Goal: Information Seeking & Learning: Learn about a topic

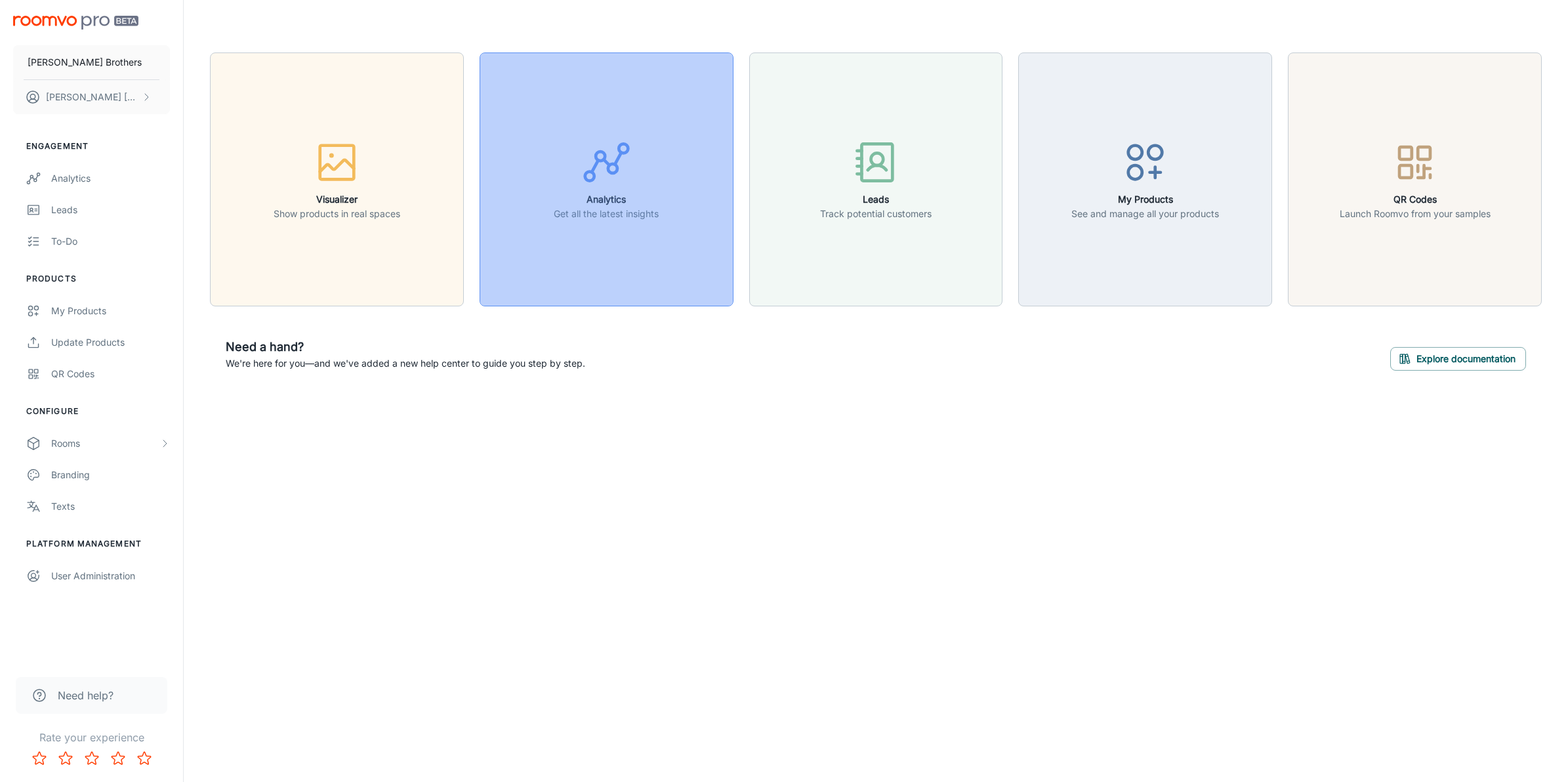
click at [626, 249] on button "Analytics Get all the latest insights" at bounding box center [606, 179] width 254 height 254
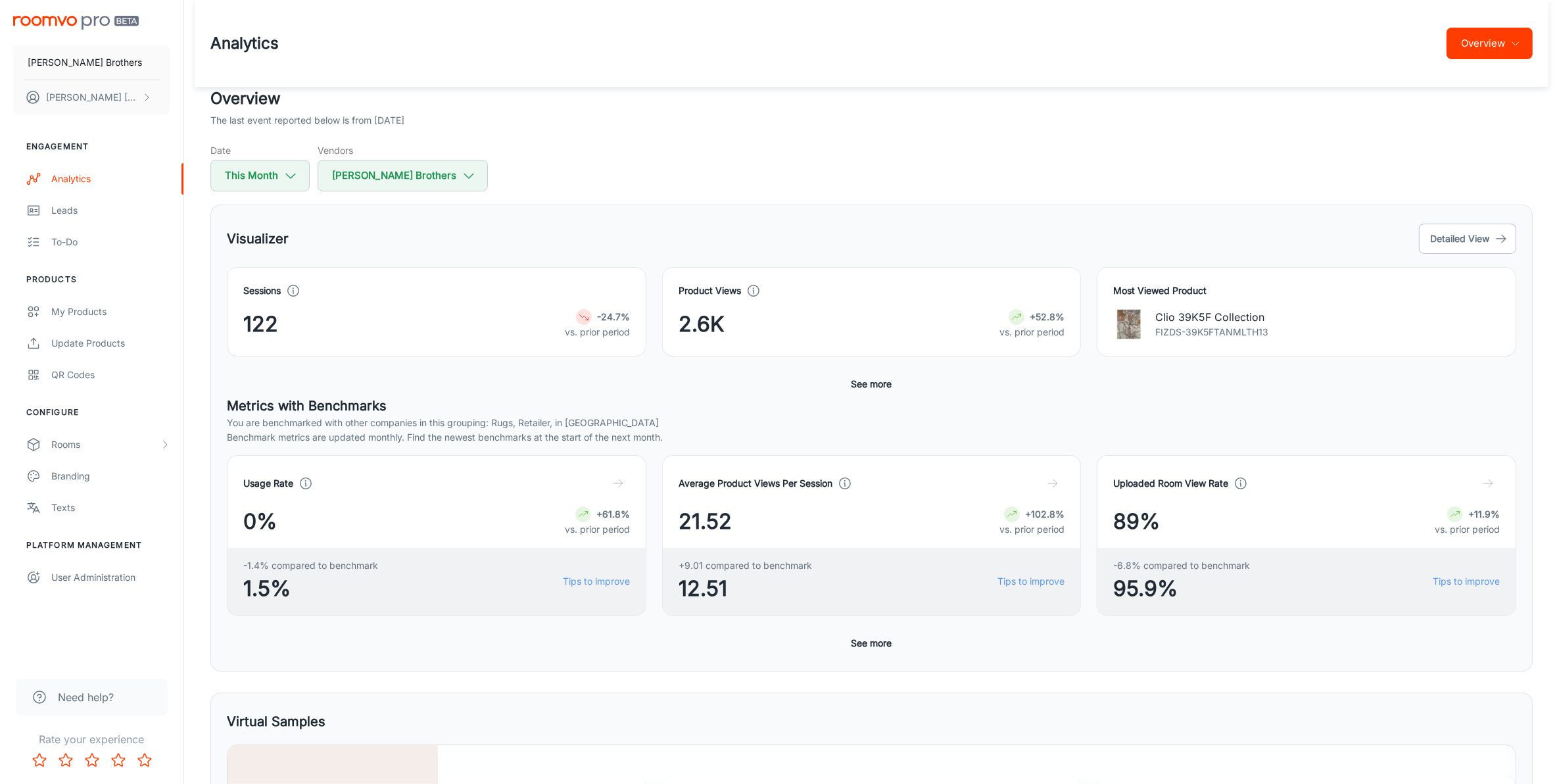
scroll to position [165, 0]
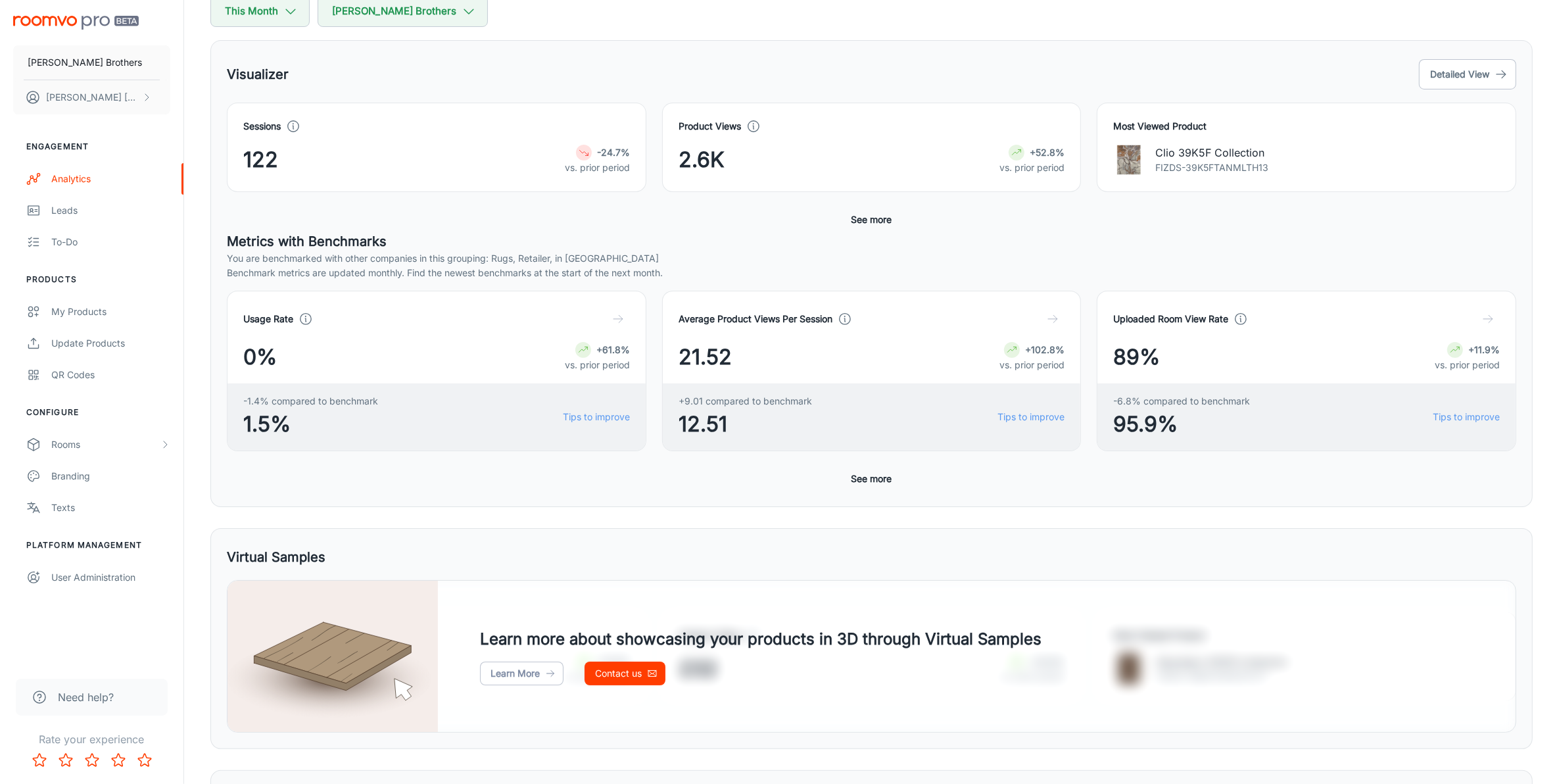
click at [899, 485] on div "Usage Rate 0% +61.8% vs. prior period -1.4% compared to benchmark 1.5% Tips to …" at bounding box center [871, 390] width 1289 height 200
click at [871, 487] on button "See more" at bounding box center [872, 479] width 52 height 24
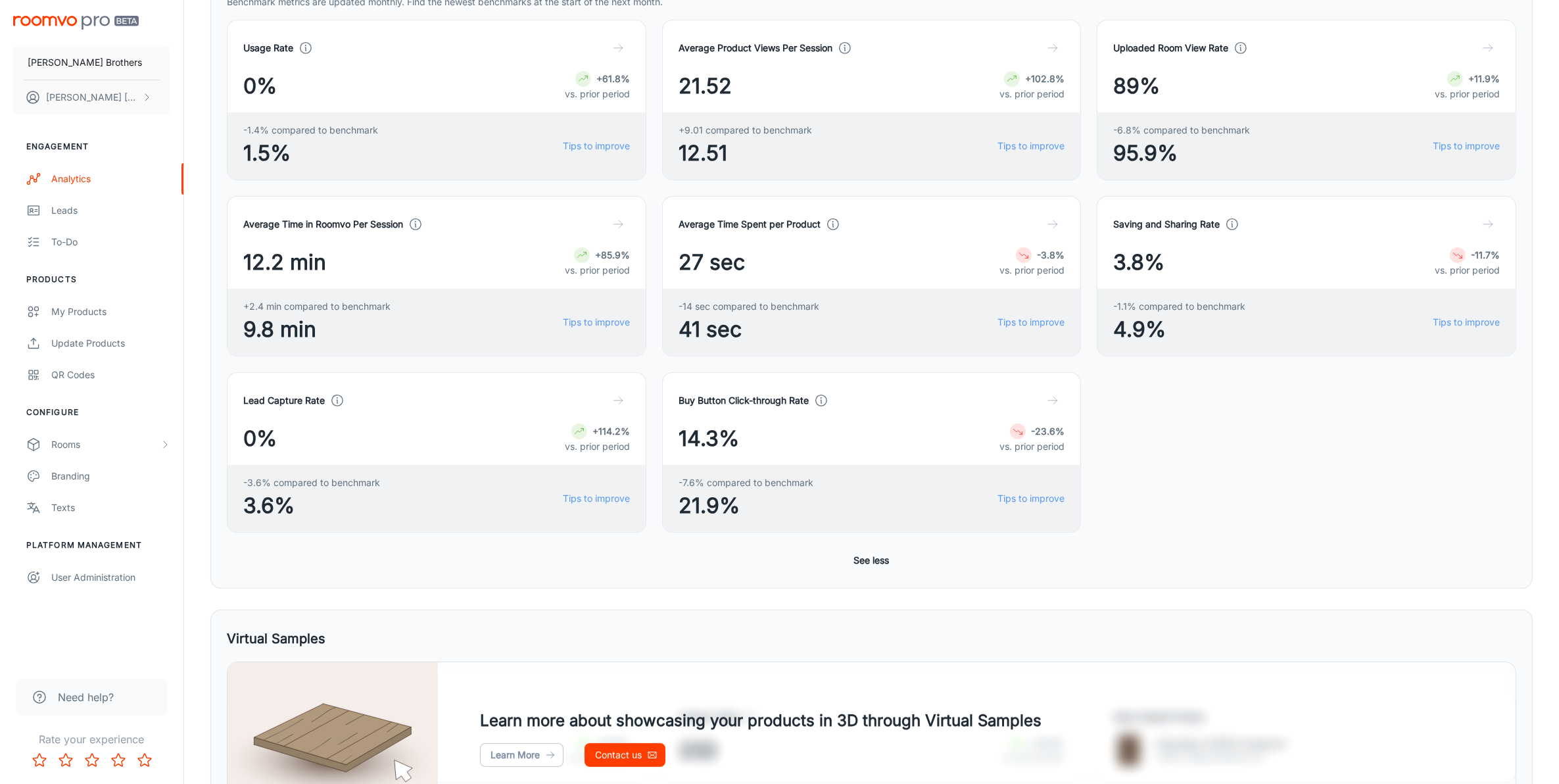
scroll to position [411, 0]
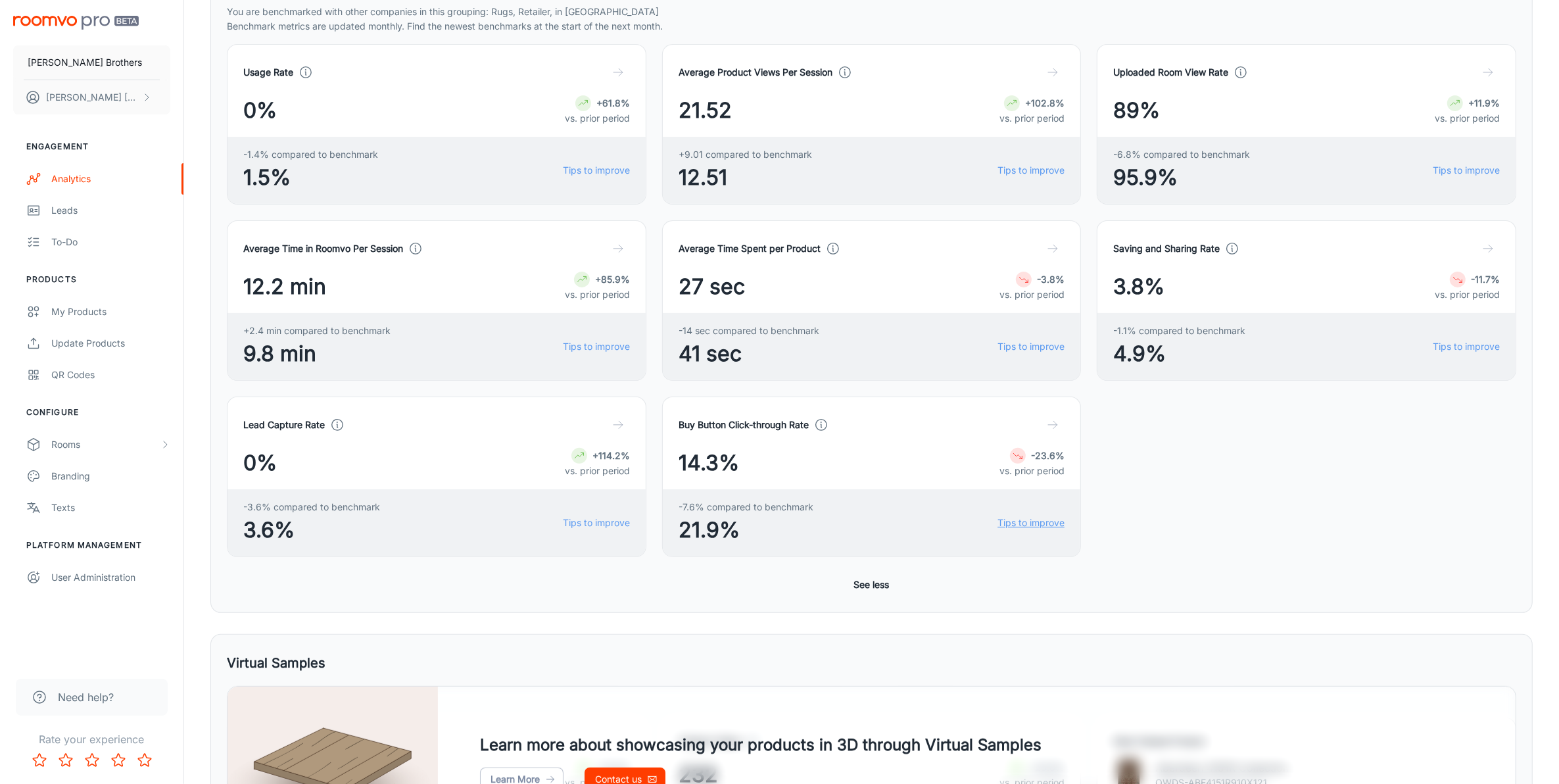
click at [1033, 523] on link "Tips to improve" at bounding box center [1031, 523] width 67 height 14
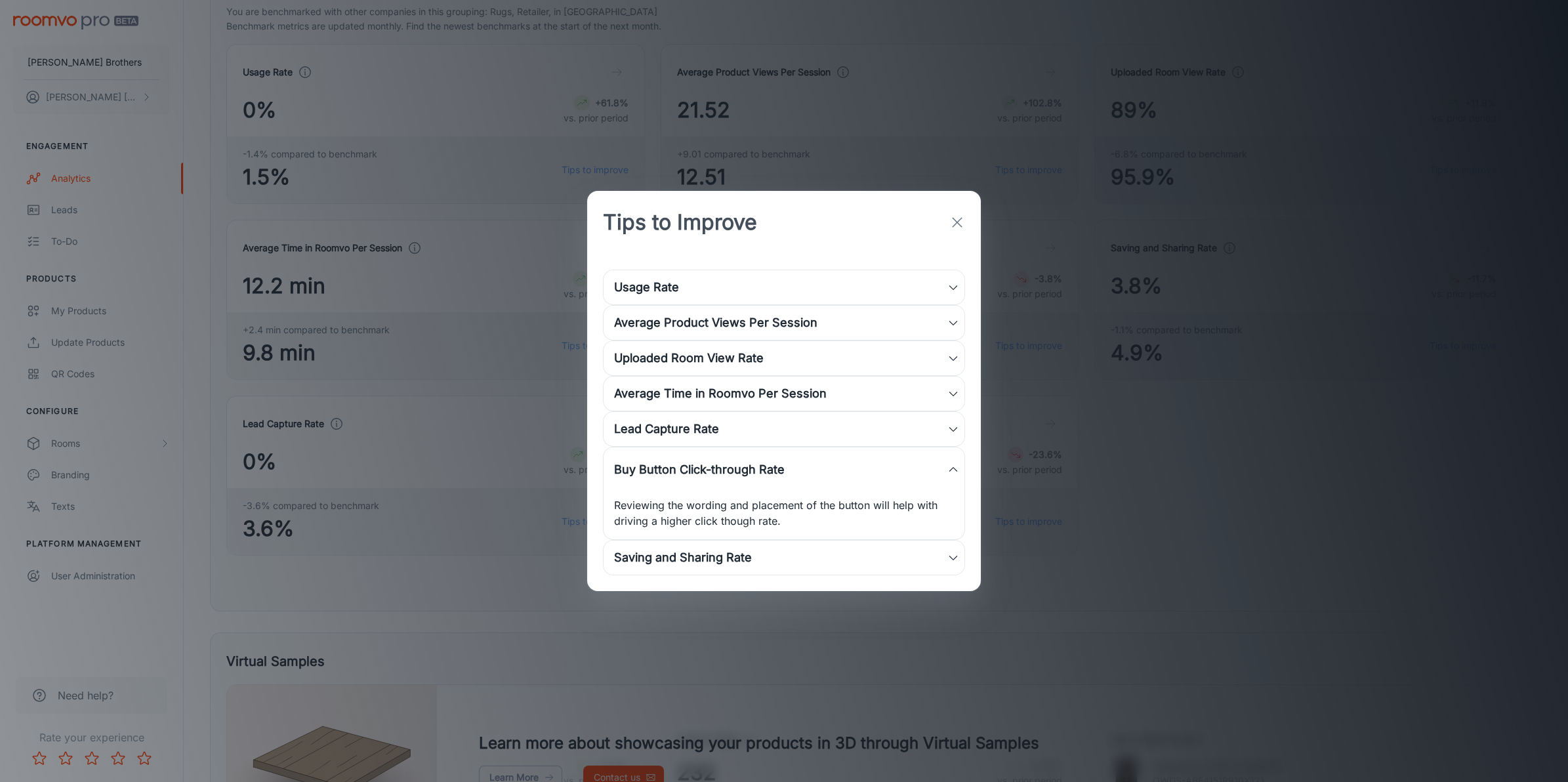
click at [1116, 418] on div "Tips to Improve Usage Rate Review your integration and ensure that your launch …" at bounding box center [784, 391] width 1568 height 782
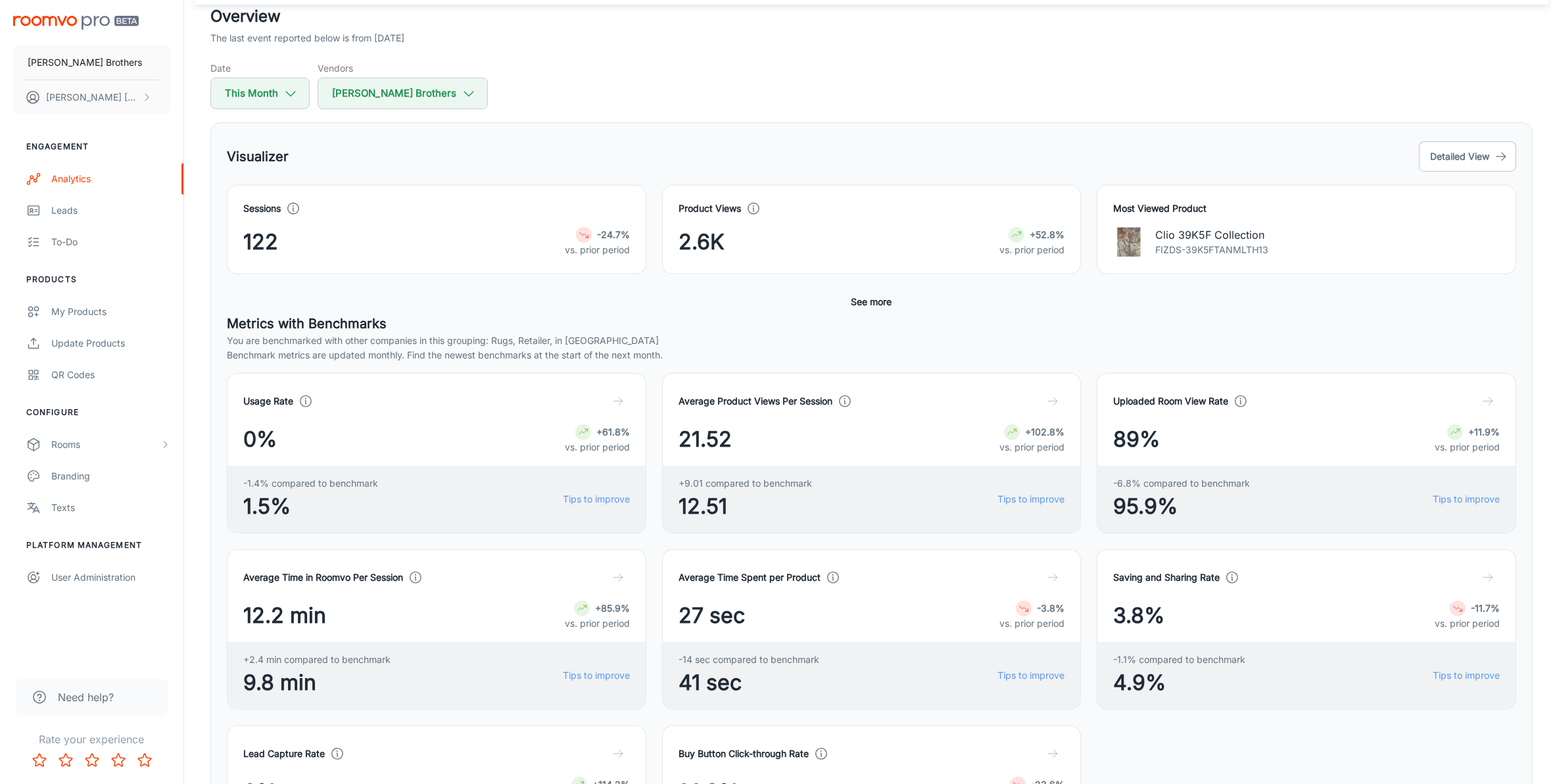
scroll to position [0, 0]
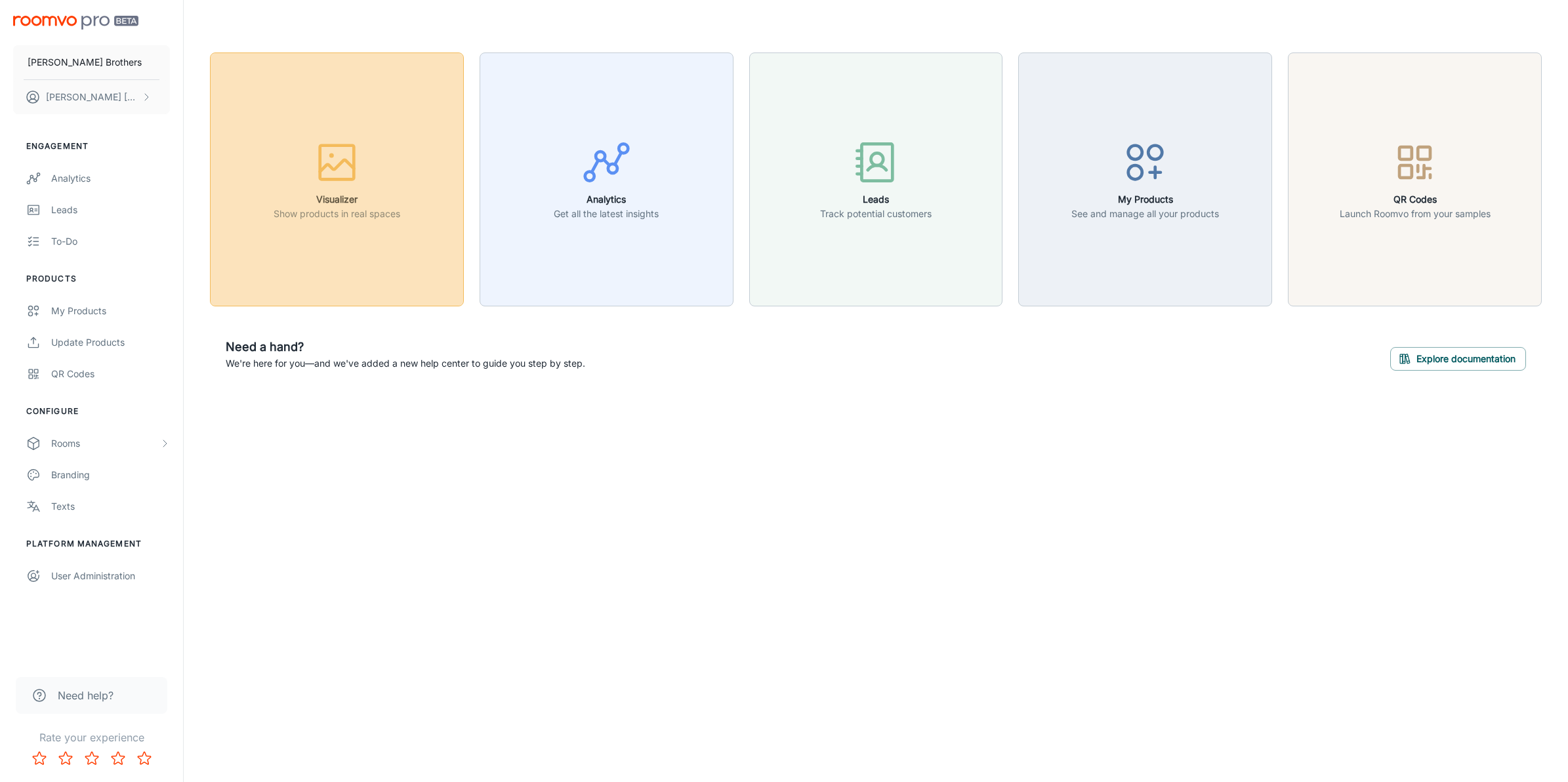
click at [328, 218] on p "Show products in real spaces" at bounding box center [337, 213] width 127 height 14
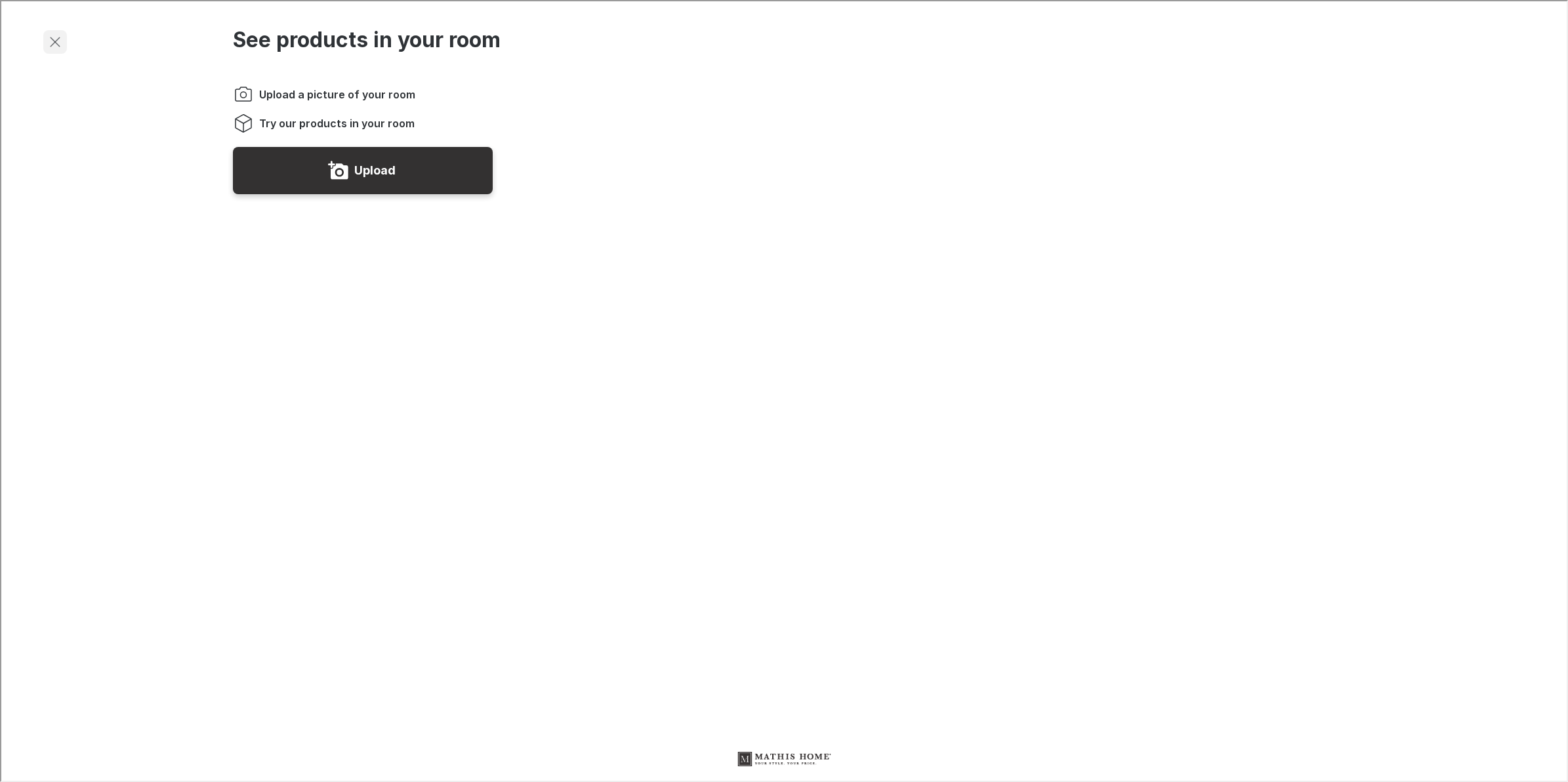
click at [56, 51] on button "Exit visualizer" at bounding box center [54, 41] width 24 height 24
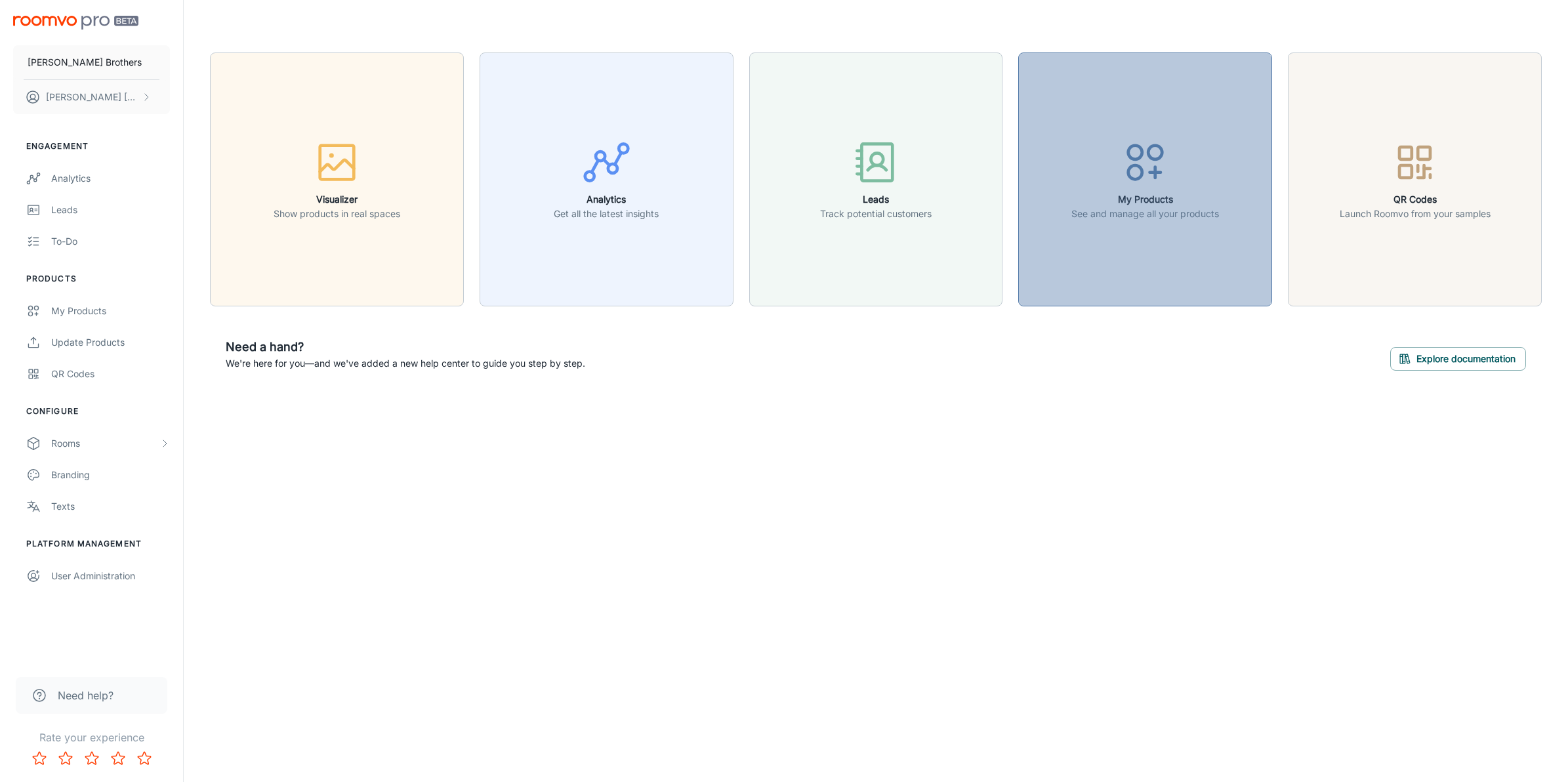
click at [1117, 166] on div "button" at bounding box center [1144, 164] width 147 height 54
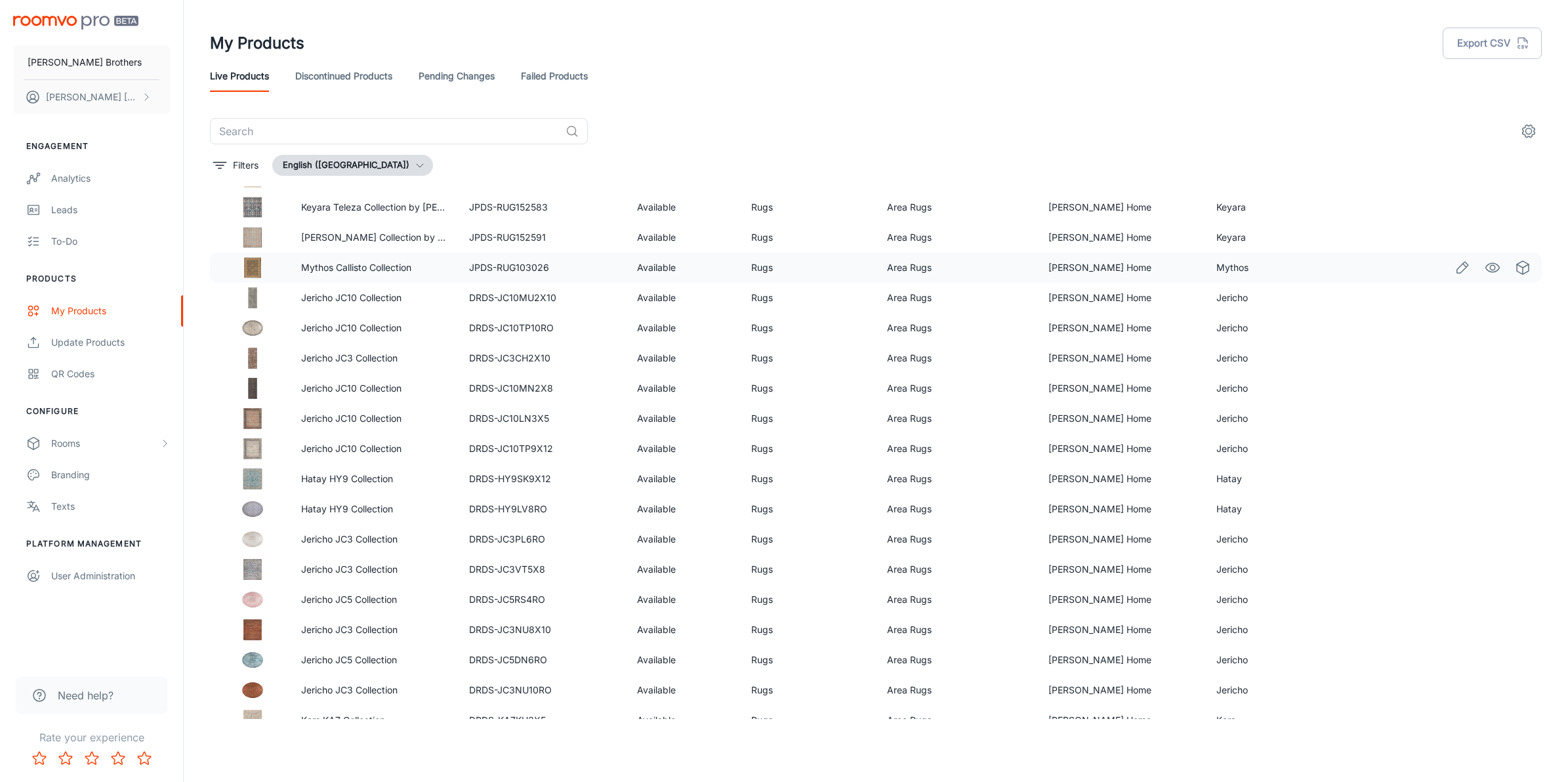
scroll to position [469, 0]
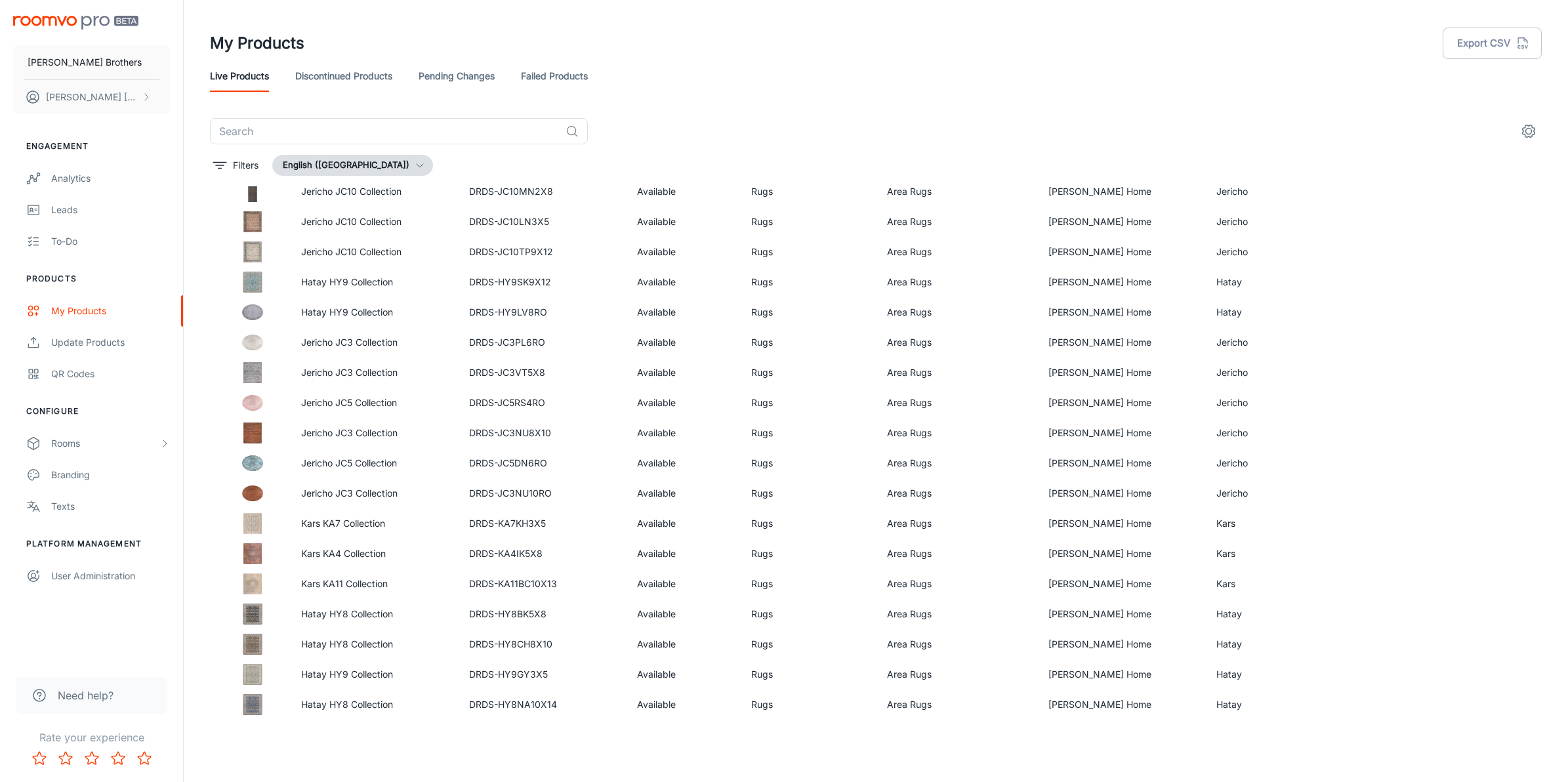
click at [67, 619] on div "[PERSON_NAME] Brothers [PERSON_NAME] Engagement Analytics Leads To-do Products …" at bounding box center [92, 330] width 183 height 661
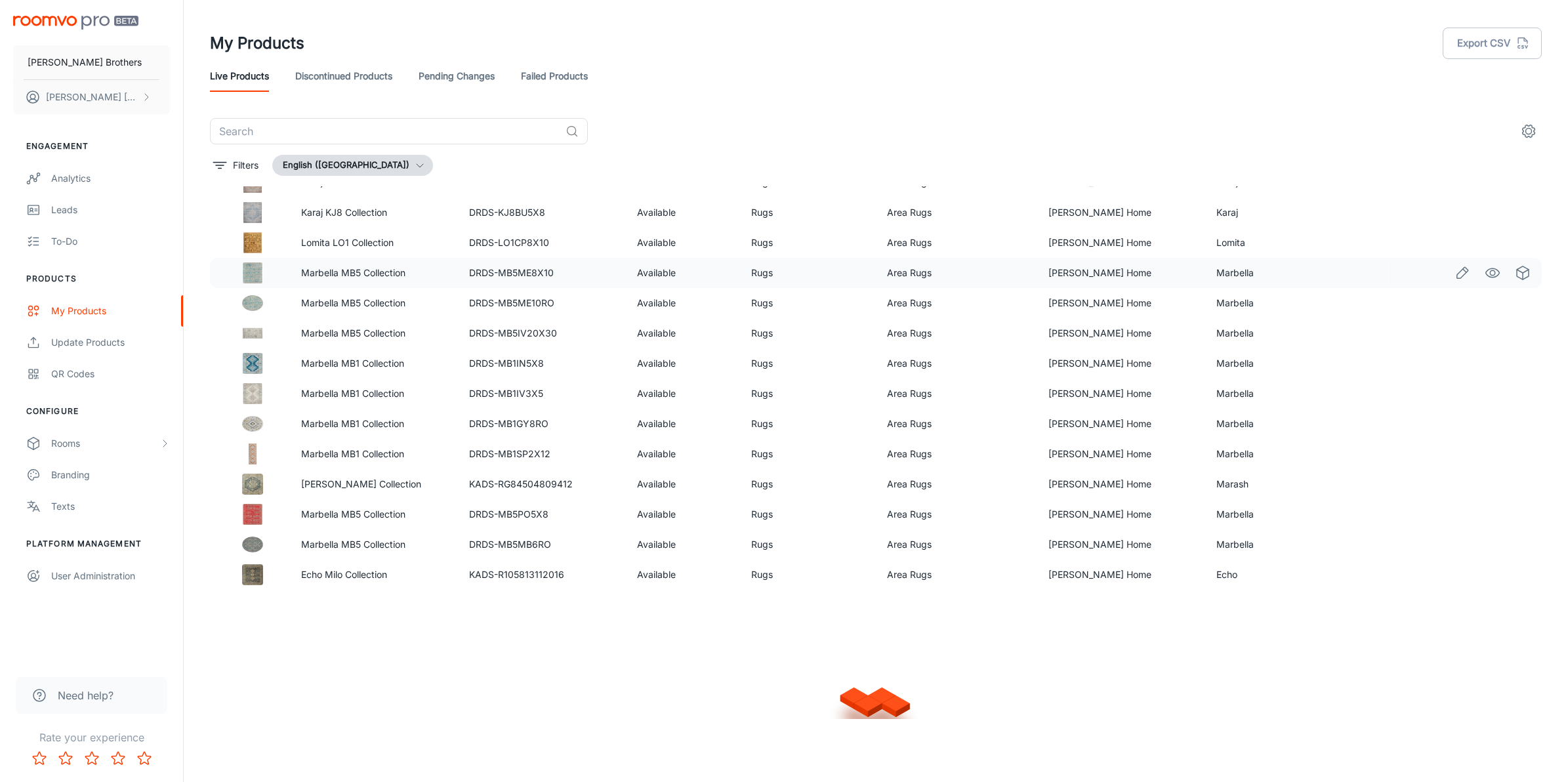
scroll to position [1651, 0]
